Goal: Task Accomplishment & Management: Manage account settings

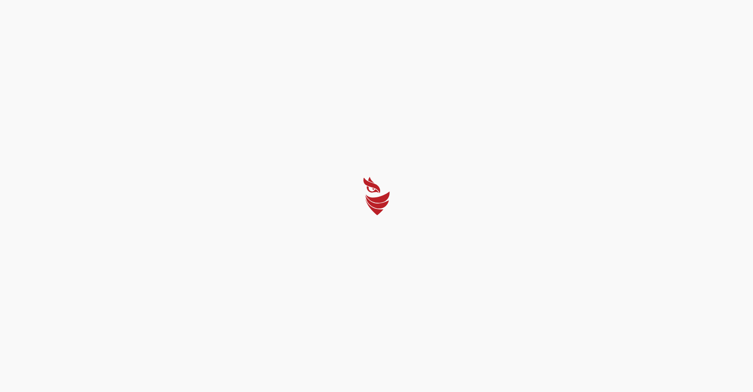
select select "English"
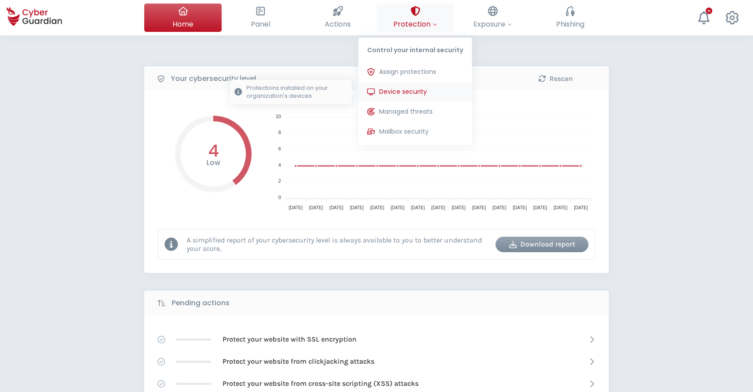
click at [406, 89] on span "Device security" at bounding box center [403, 91] width 48 height 9
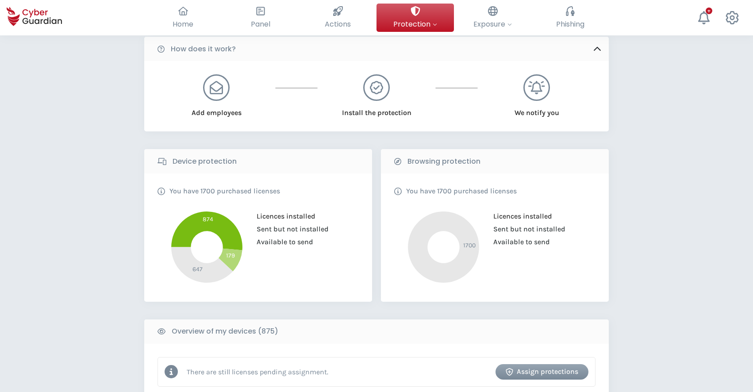
scroll to position [70, 0]
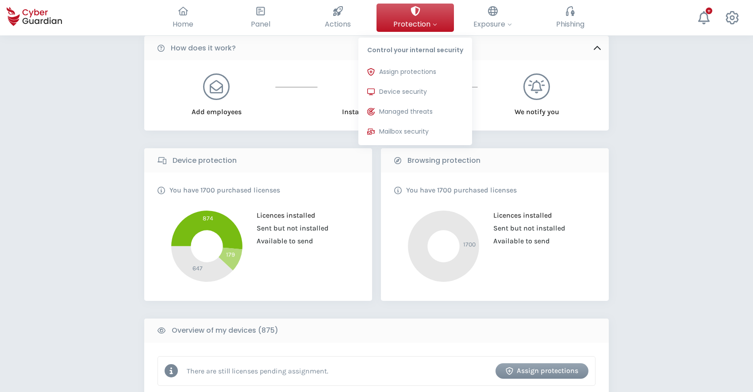
click at [436, 28] on div at bounding box center [435, 24] width 4 height 11
click at [421, 88] on span "Device security" at bounding box center [403, 91] width 48 height 9
click at [412, 93] on span "Device security" at bounding box center [403, 91] width 48 height 9
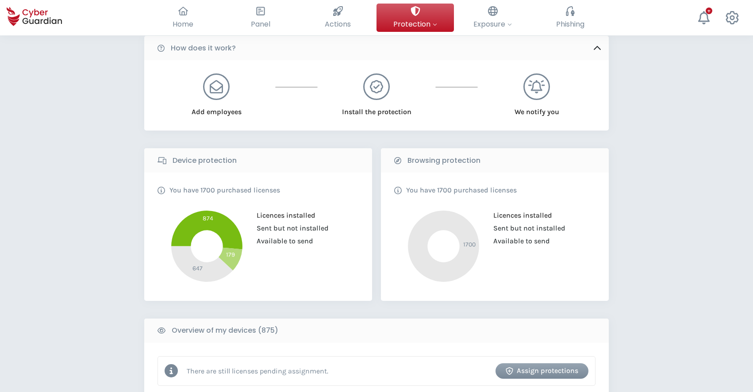
scroll to position [421, 0]
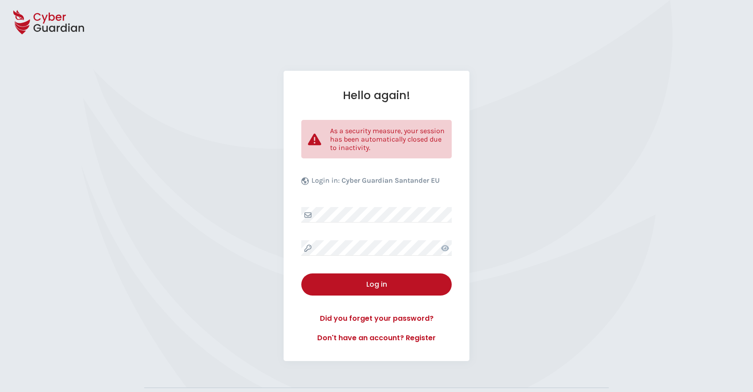
select select "English"
